Goal: Transaction & Acquisition: Purchase product/service

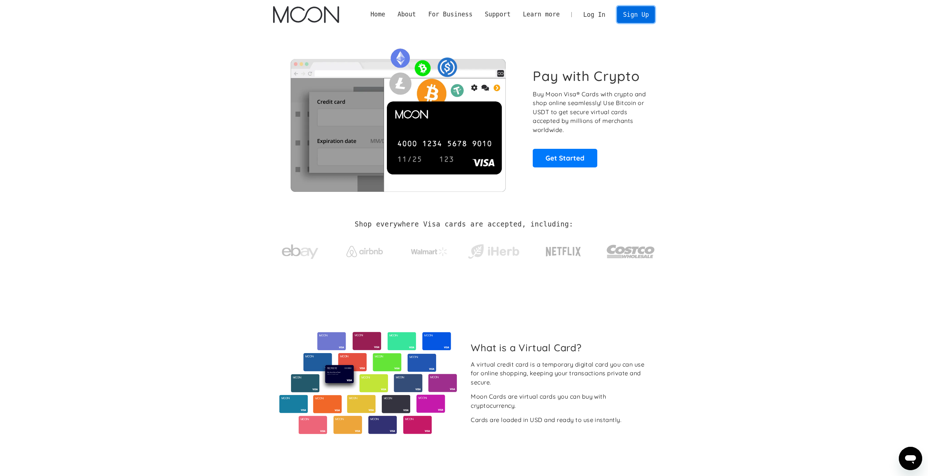
click at [629, 17] on link "Sign Up" at bounding box center [636, 14] width 38 height 16
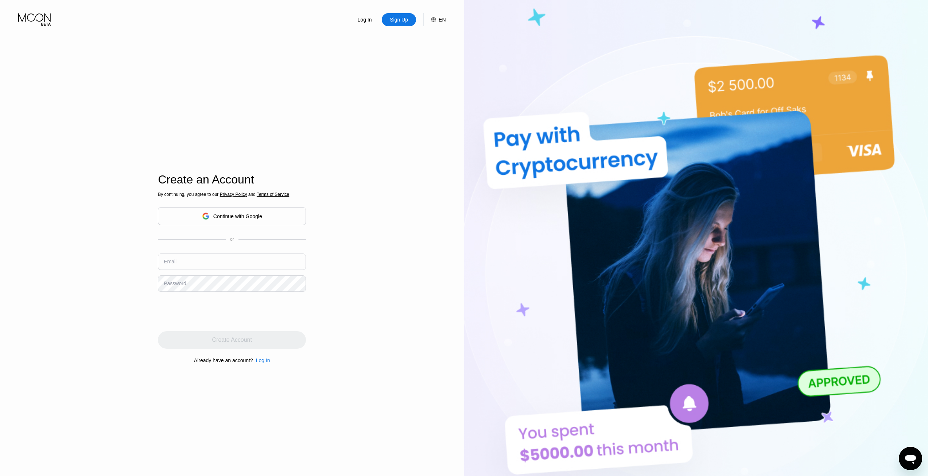
click at [228, 259] on input "text" at bounding box center [232, 262] width 148 height 16
click at [217, 264] on input "text" at bounding box center [232, 262] width 148 height 16
click at [217, 263] on input "text" at bounding box center [232, 262] width 148 height 16
click at [214, 260] on input "text" at bounding box center [232, 262] width 148 height 16
click at [206, 269] on input "text" at bounding box center [232, 262] width 148 height 16
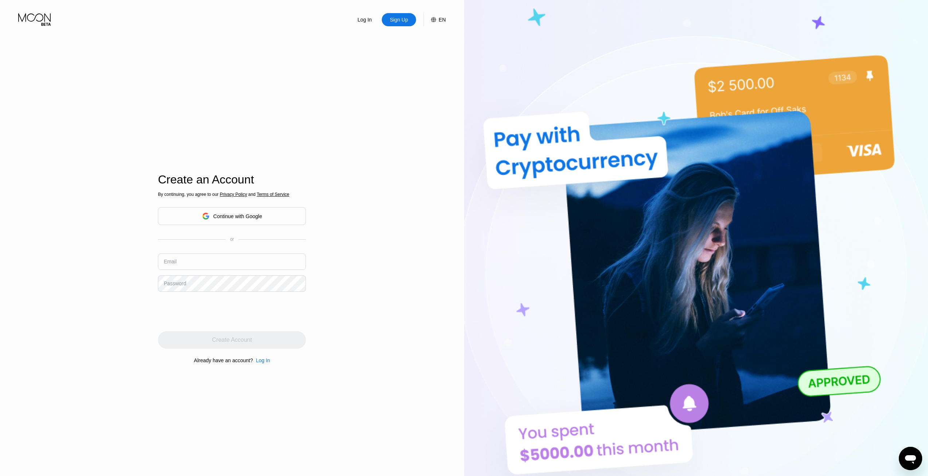
click at [195, 272] on div "Email" at bounding box center [232, 265] width 148 height 22
click at [195, 269] on input "text" at bounding box center [232, 262] width 148 height 16
click at [196, 264] on input "text" at bounding box center [232, 262] width 148 height 16
click at [196, 268] on input "text" at bounding box center [232, 262] width 148 height 16
click at [198, 262] on input "text" at bounding box center [232, 262] width 148 height 16
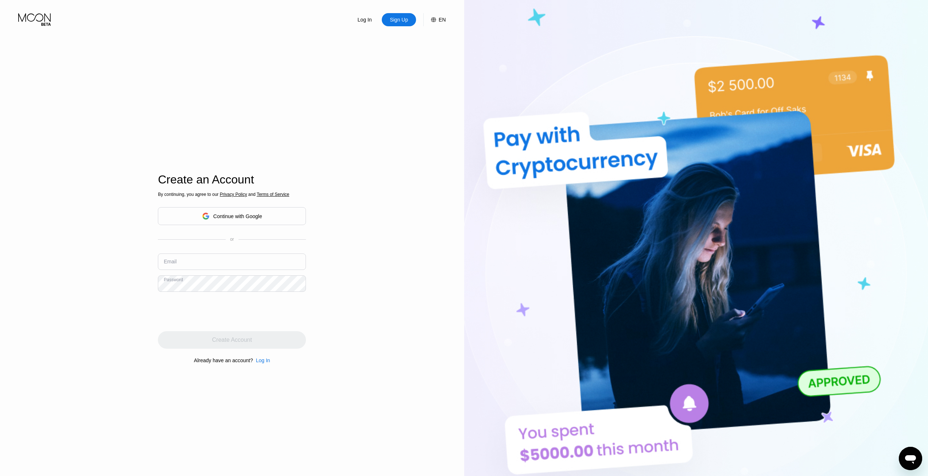
click at [197, 257] on input "text" at bounding box center [232, 262] width 148 height 16
paste input "[EMAIL_ADDRESS][DOMAIN_NAME]"
type input "[EMAIL_ADDRESS][DOMAIN_NAME]"
click at [182, 286] on div "Password" at bounding box center [175, 283] width 22 height 6
click at [126, 305] on div "Log In Sign Up EN Language English Save Create an Account By continuing, you ag…" at bounding box center [232, 262] width 464 height 524
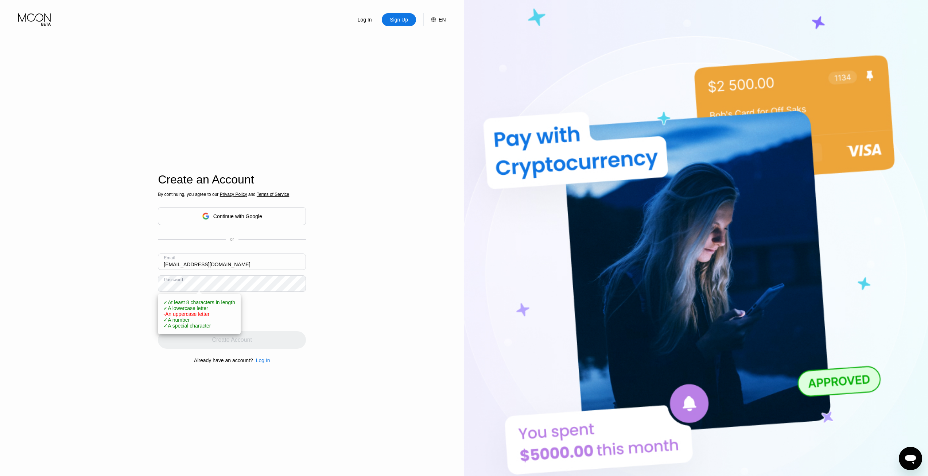
click at [132, 300] on div "Log In Sign Up EN Language English Save Create an Account By continuing, you ag…" at bounding box center [232, 262] width 464 height 524
click at [124, 289] on div "Log In Sign Up EN Language English Save Create an Account By continuing, you ag…" at bounding box center [232, 262] width 464 height 524
click at [117, 277] on div "Log In Sign Up EN Language English Save Create an Account By continuing, you ag…" at bounding box center [232, 262] width 464 height 524
click at [209, 344] on div "Create Account" at bounding box center [232, 340] width 148 height 18
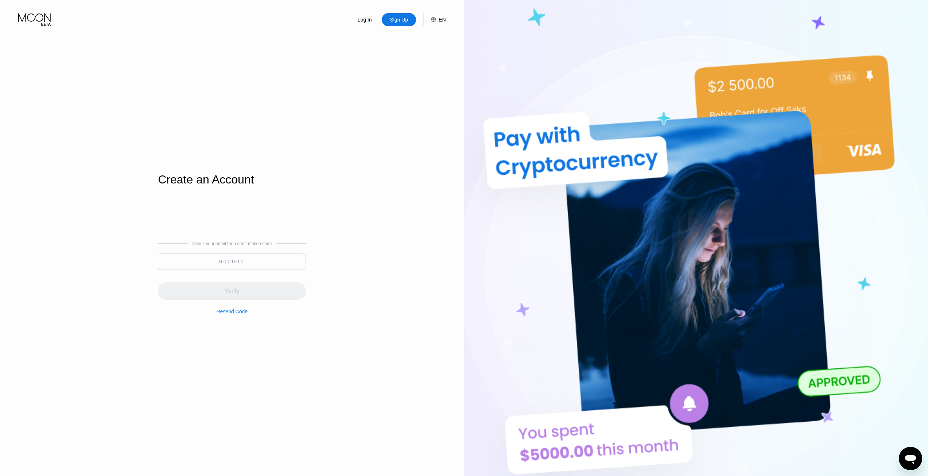
click at [220, 262] on input at bounding box center [232, 262] width 148 height 16
click at [247, 300] on div "Verify" at bounding box center [232, 291] width 148 height 18
click at [258, 256] on input "605306" at bounding box center [232, 259] width 148 height 16
type input "605036"
click at [256, 301] on div "Check your email for a confirmation code 605036 Verify Resend Code An error occ…" at bounding box center [232, 277] width 148 height 79
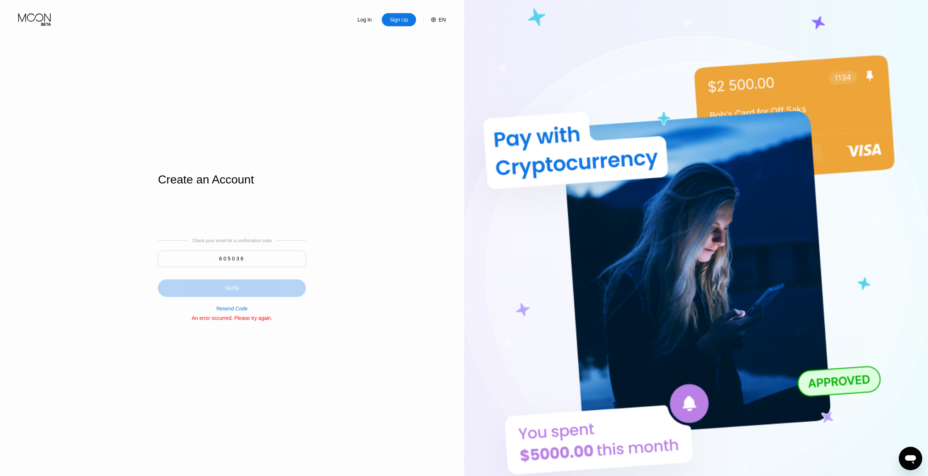
click at [260, 293] on div "Verify" at bounding box center [232, 288] width 148 height 18
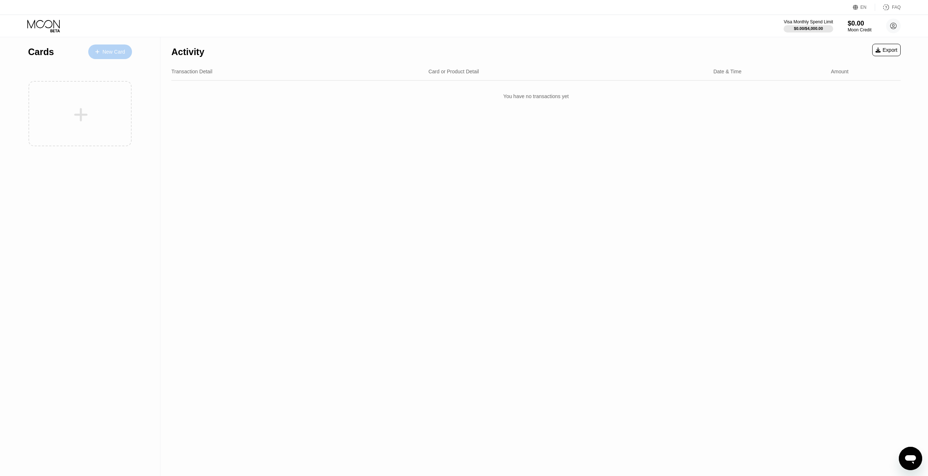
click at [107, 54] on div "New Card" at bounding box center [113, 52] width 23 height 6
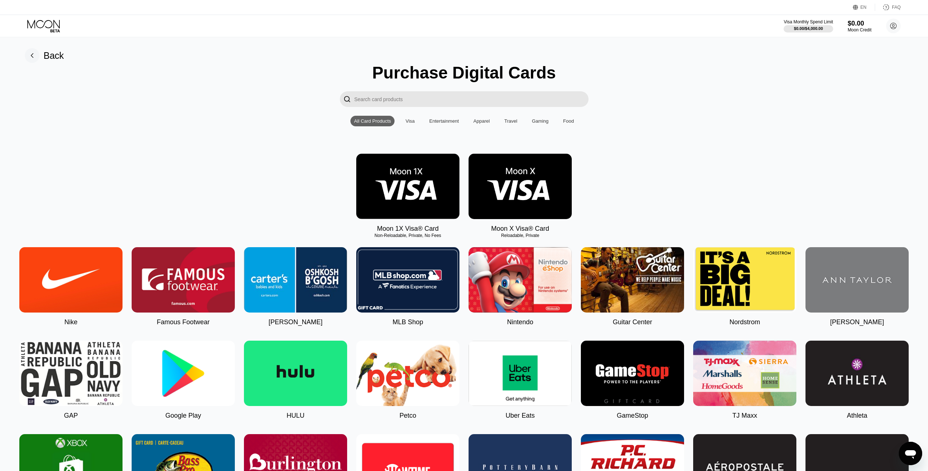
click at [506, 184] on img at bounding box center [520, 186] width 103 height 65
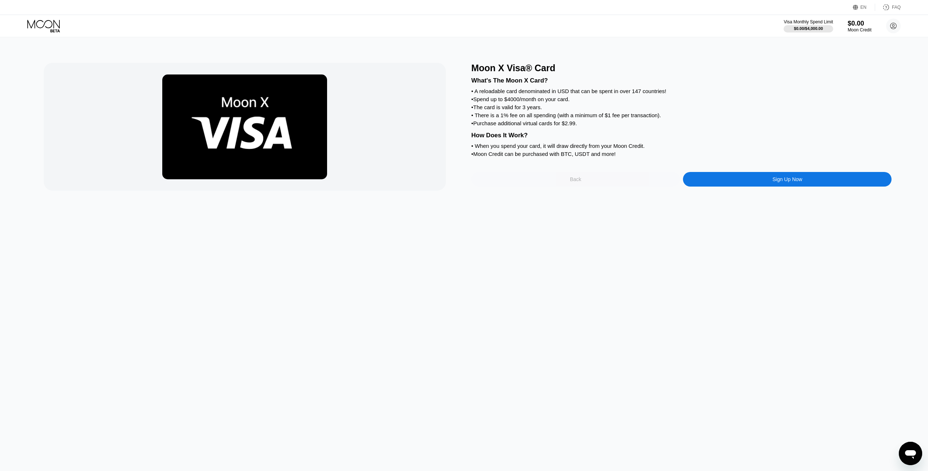
click at [513, 186] on div "Back" at bounding box center [576, 179] width 209 height 15
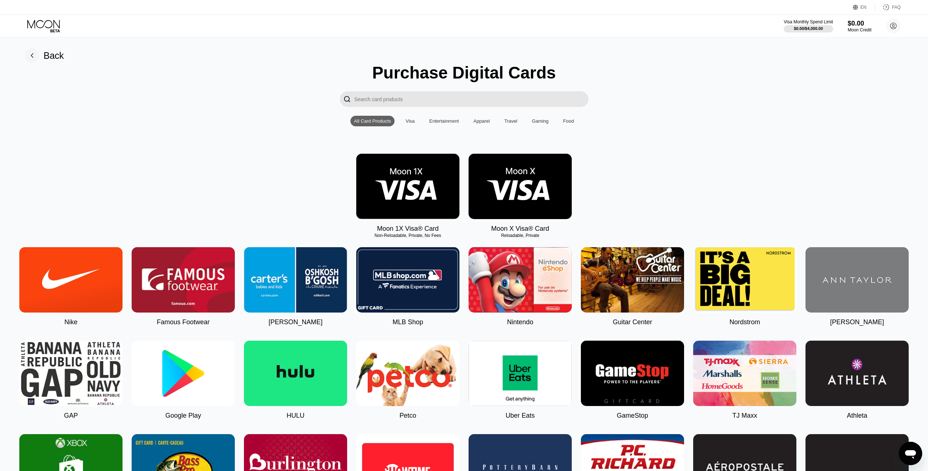
click at [415, 177] on img at bounding box center [407, 186] width 103 height 65
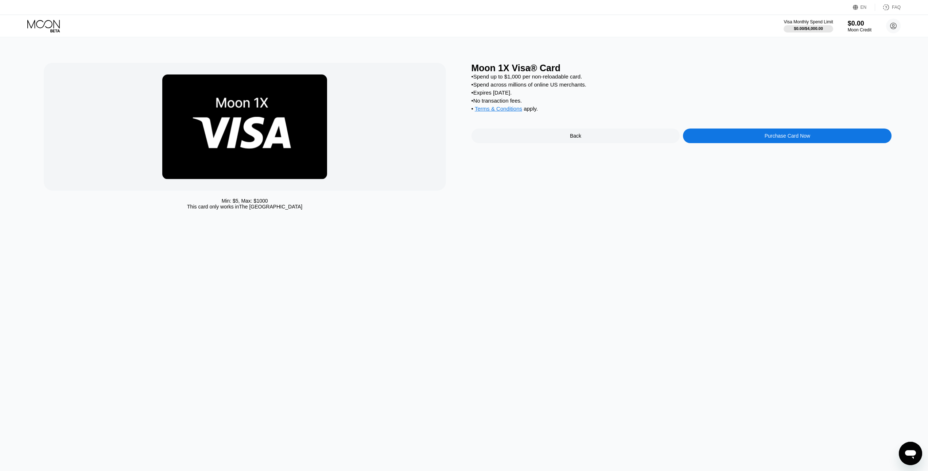
click at [560, 150] on div "Moon 1X Visa® Card • Spend up to $1,000 per non-reloadable card. • Spend across…" at bounding box center [682, 138] width 421 height 150
click at [560, 143] on div "Back" at bounding box center [576, 135] width 209 height 15
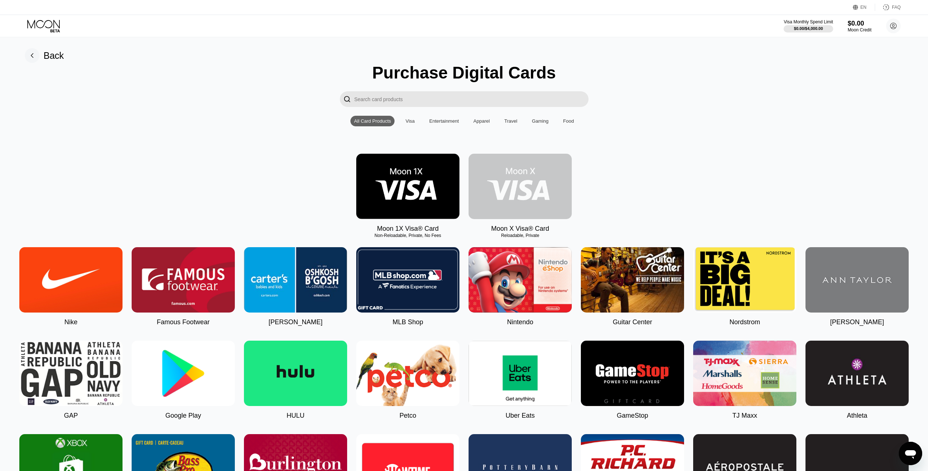
click at [538, 173] on img at bounding box center [520, 186] width 103 height 65
